Goal: Find specific page/section: Find specific page/section

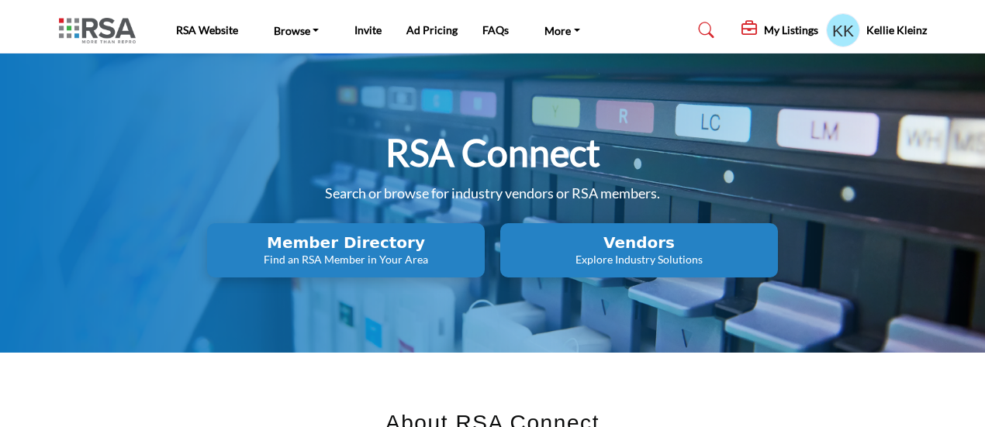
click at [279, 247] on h2 "Member Directory" at bounding box center [346, 243] width 268 height 19
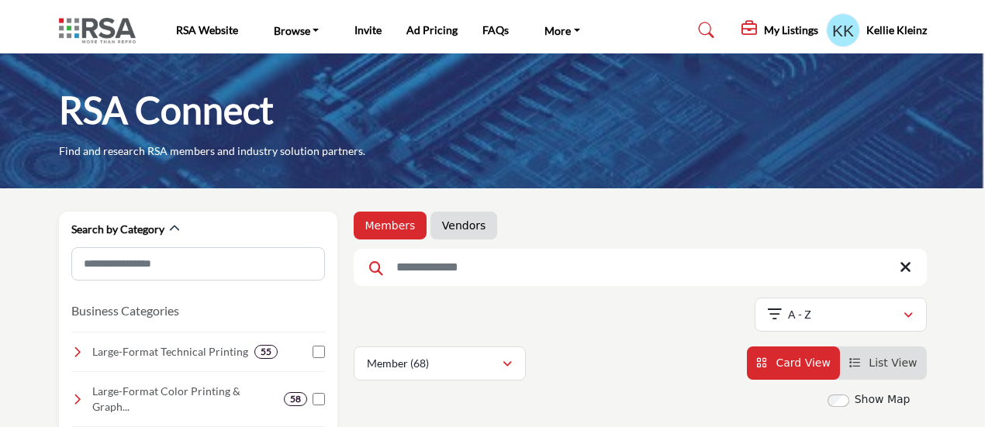
click at [442, 270] on input "Search Keyword" at bounding box center [640, 267] width 573 height 37
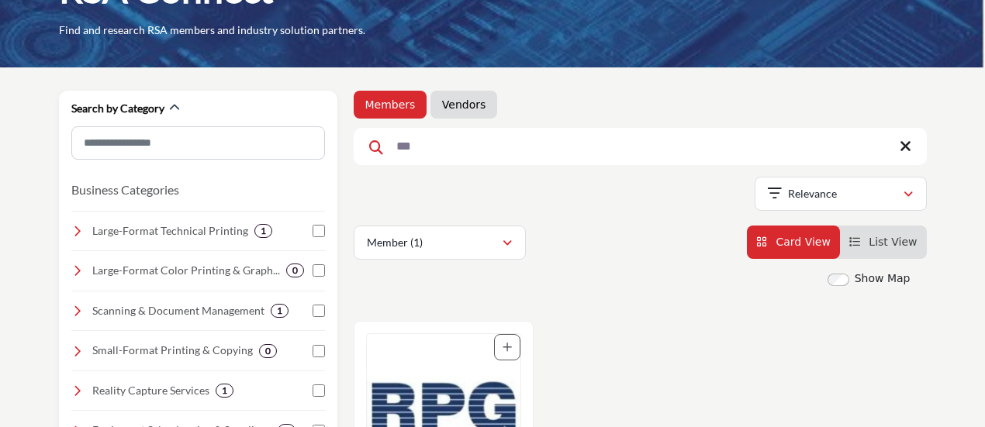
scroll to position [233, 0]
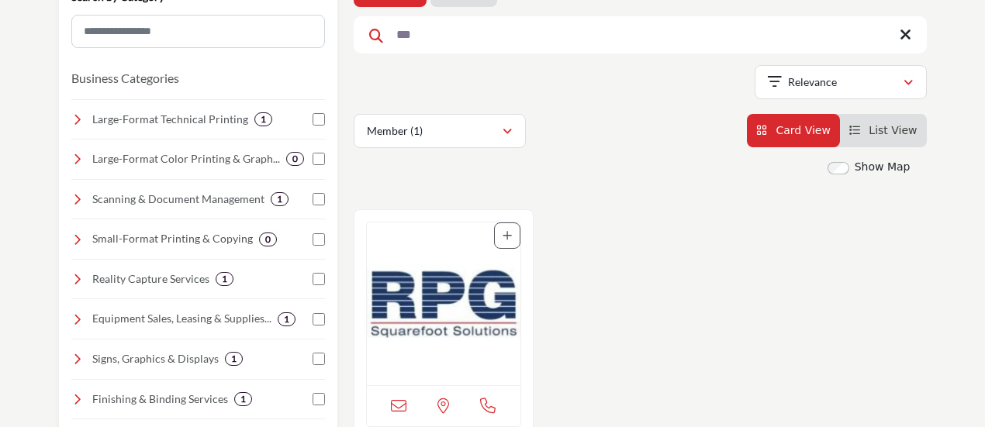
type input "***"
click at [441, 293] on img "Open Listing in new tab" at bounding box center [444, 304] width 154 height 163
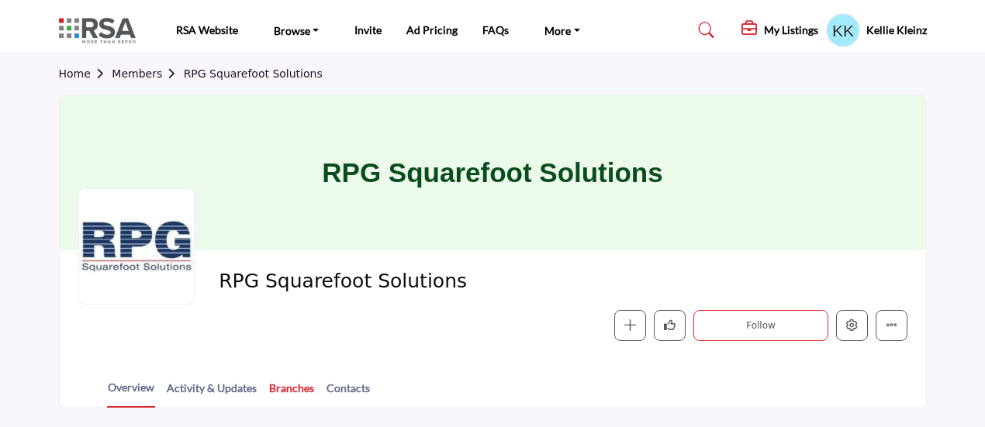
click at [292, 387] on link "Branches" at bounding box center [291, 393] width 47 height 27
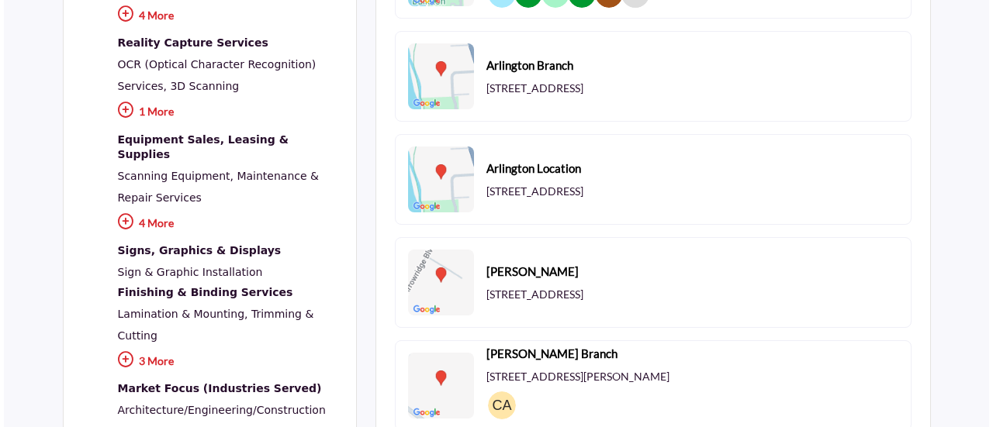
scroll to position [543, 0]
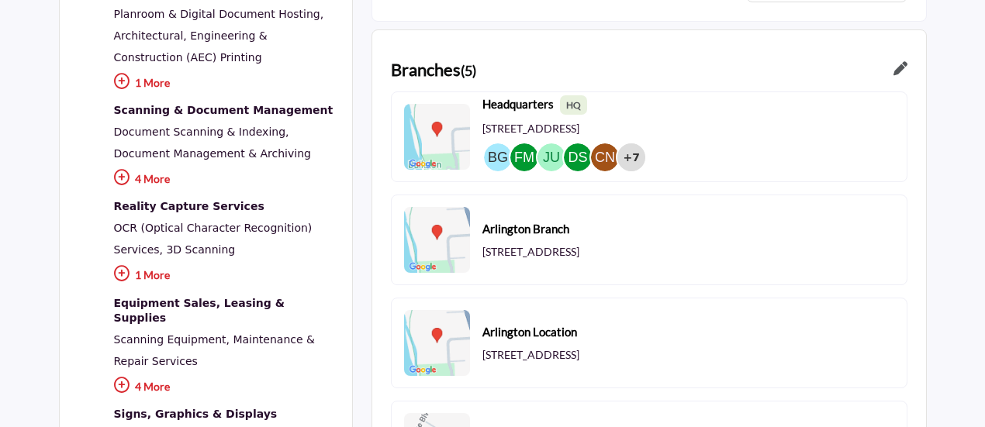
click at [628, 157] on div "+7" at bounding box center [632, 158] width 28 height 28
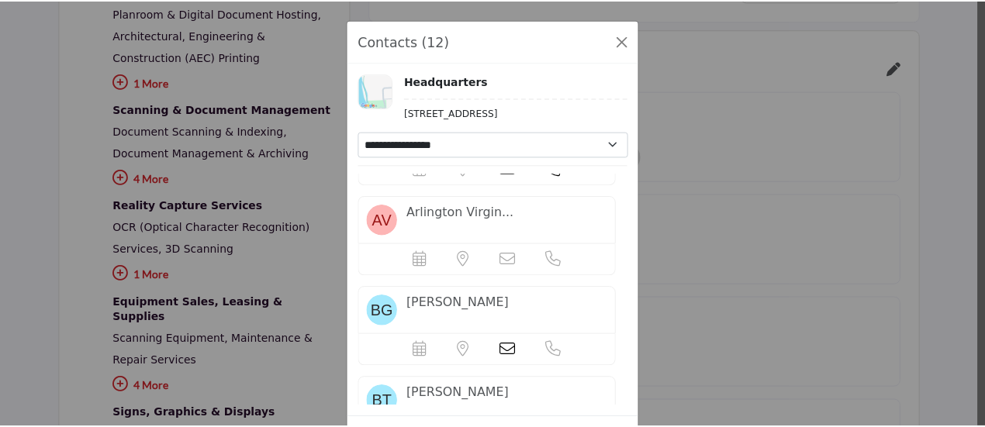
scroll to position [0, 0]
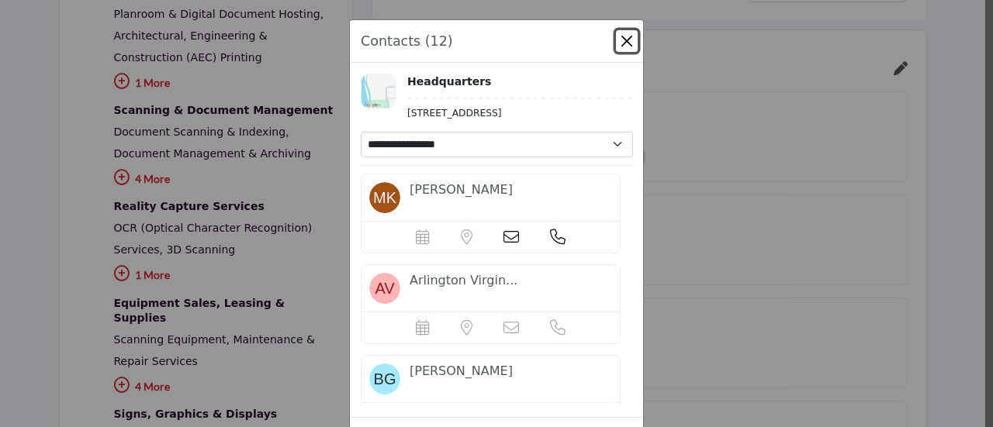
click at [623, 41] on button "Close" at bounding box center [627, 41] width 22 height 22
